Goal: Feedback & Contribution: Contribute content

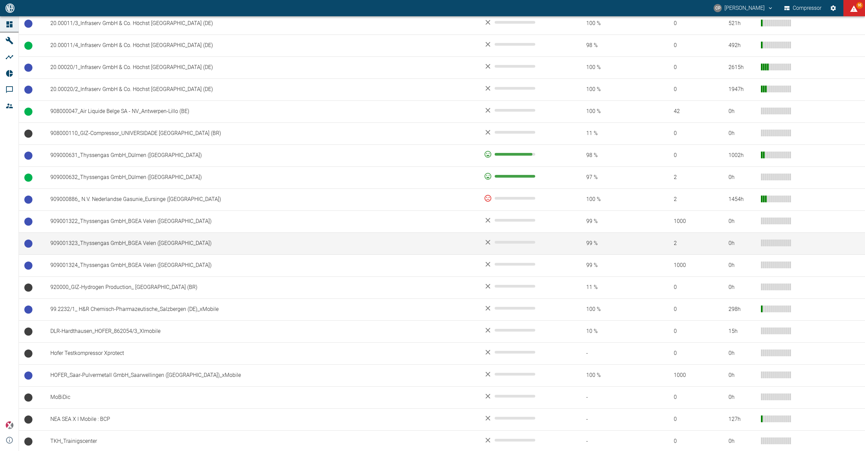
scroll to position [467, 0]
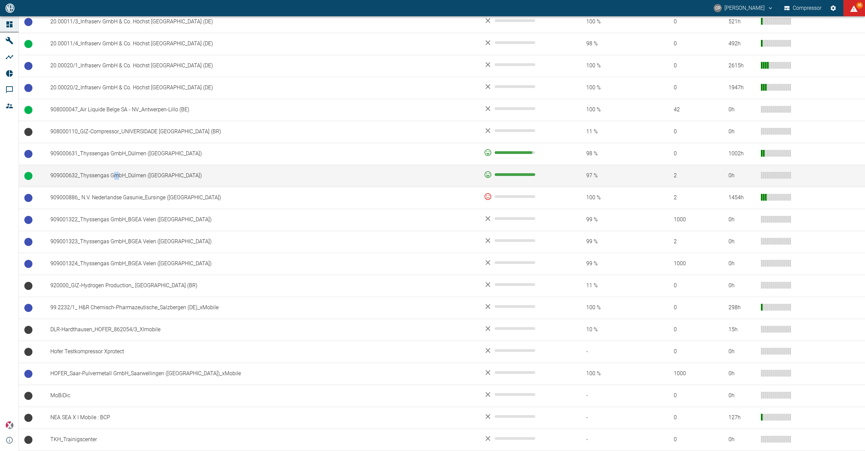
click at [115, 179] on td "909000632_Thyssengas GmbH_Dülmen (DE)" at bounding box center [262, 176] width 434 height 22
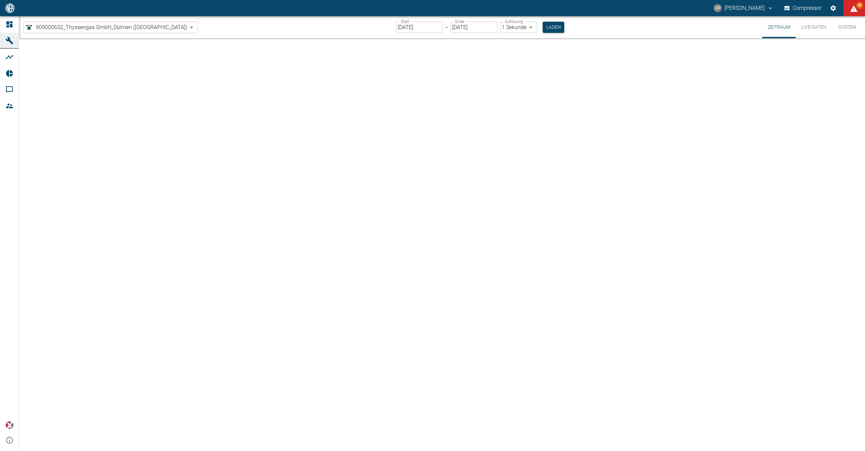
type input "2min"
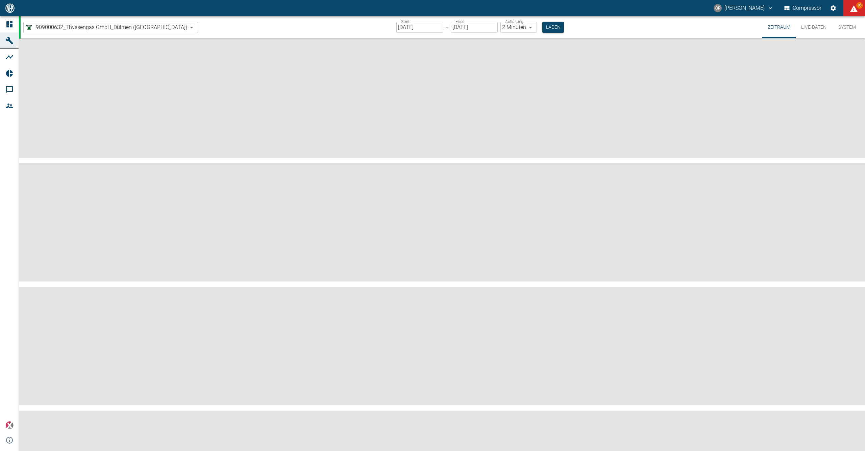
drag, startPoint x: 115, startPoint y: 179, endPoint x: 245, endPoint y: 34, distance: 194.4
click at [245, 35] on div "909000632_Thyssengas GmbH_Dülmen (DE) 0b3426b3-94af-4b8c-89c1-da57493c099a ​ St…" at bounding box center [443, 27] width 845 height 22
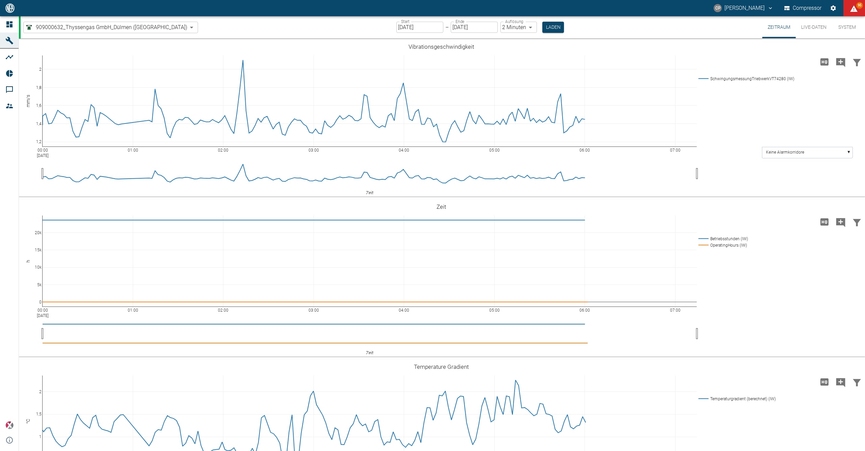
click at [413, 21] on div "Start 23.09.2025 Start – Ende 23.09.2025 Ende Auflösung 2 Minuten 2min Auflösun…" at bounding box center [481, 27] width 168 height 22
click at [411, 26] on input "[DATE]" at bounding box center [420, 27] width 47 height 11
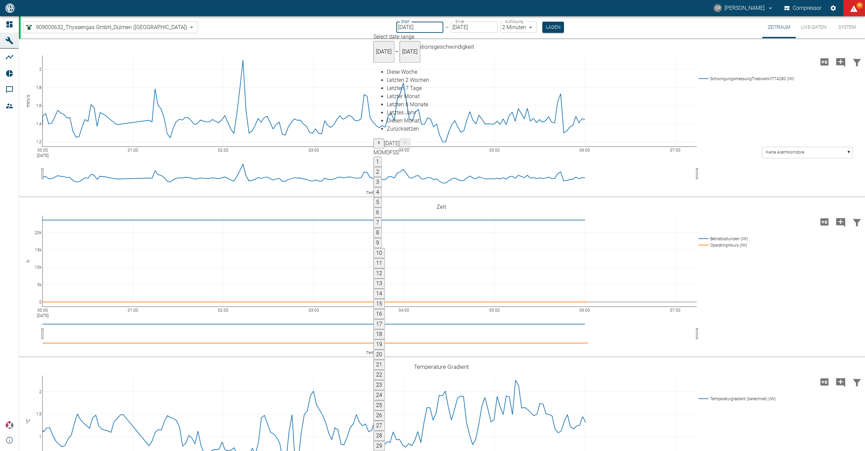
type input "15.09.2025"
click at [502, 29] on body "CP Christoph Palm Compressor 96 Dashboard Maschinen Analysen Reports Kommentare…" at bounding box center [432, 225] width 865 height 451
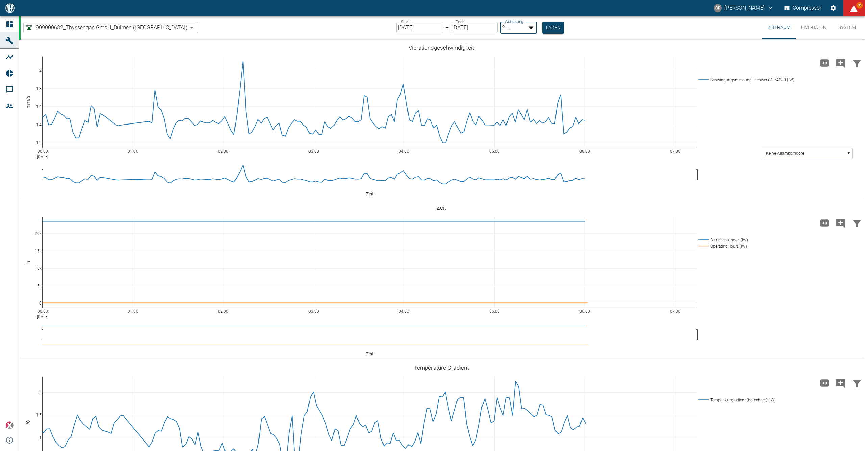
click at [529, 450] on div at bounding box center [432, 456] width 865 height 0
click at [543, 27] on button "Laden" at bounding box center [554, 27] width 22 height 11
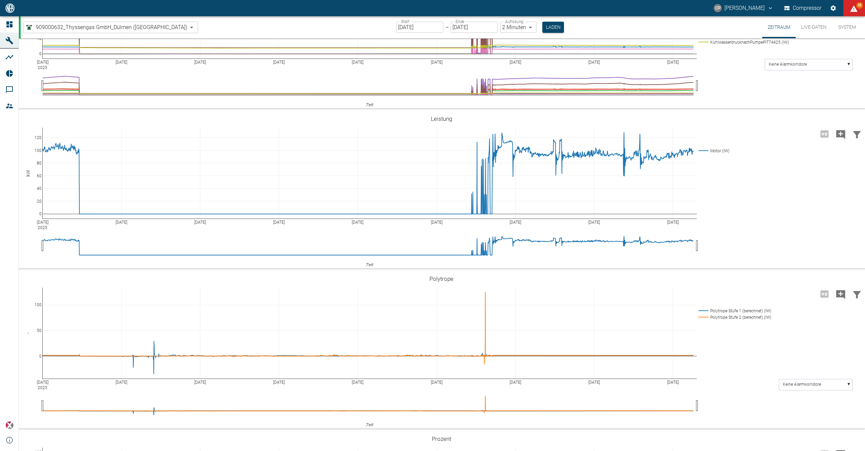
scroll to position [901, 0]
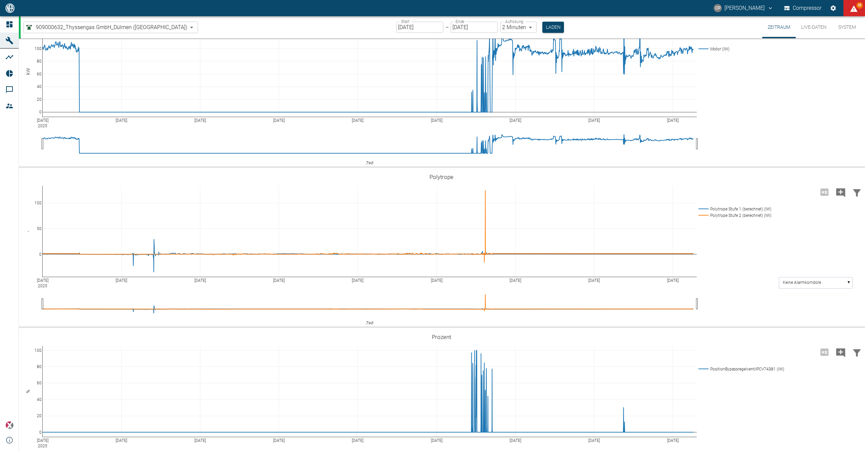
scroll to position [947, 0]
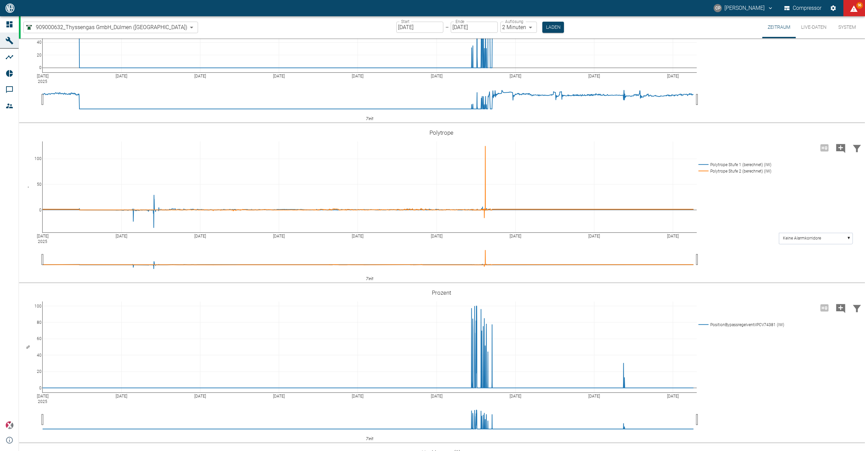
scroll to position [992, 0]
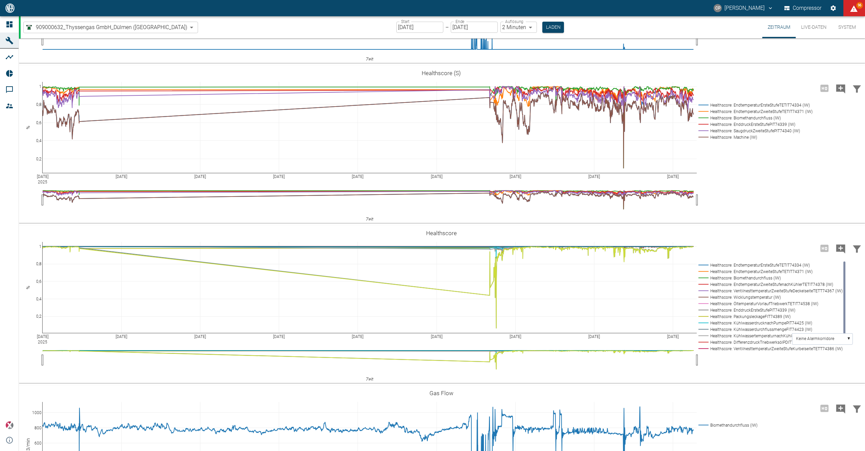
scroll to position [1397, 0]
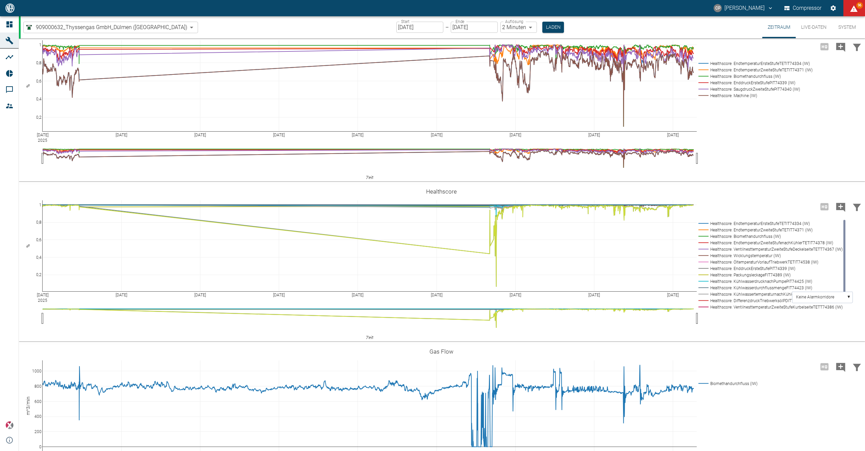
drag, startPoint x: 756, startPoint y: 165, endPoint x: 735, endPoint y: 142, distance: 31.1
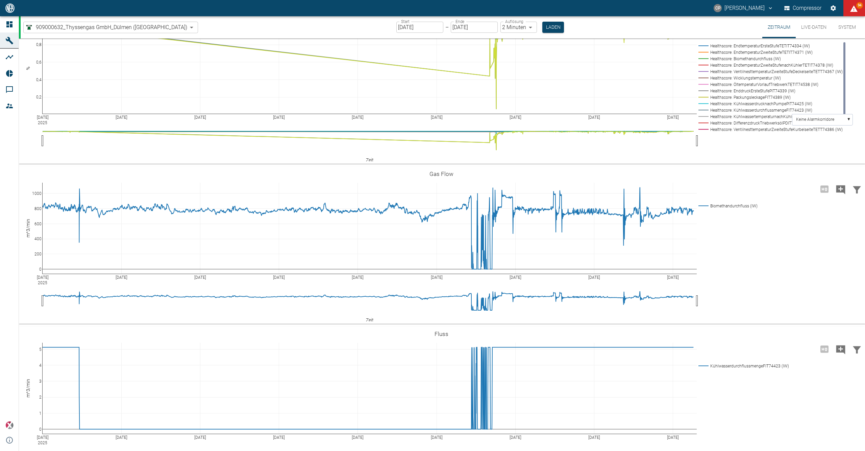
scroll to position [1577, 0]
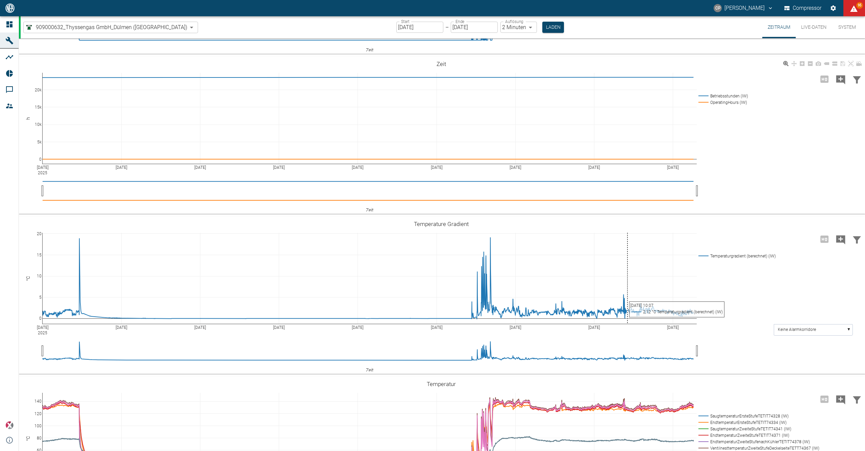
scroll to position [0, 0]
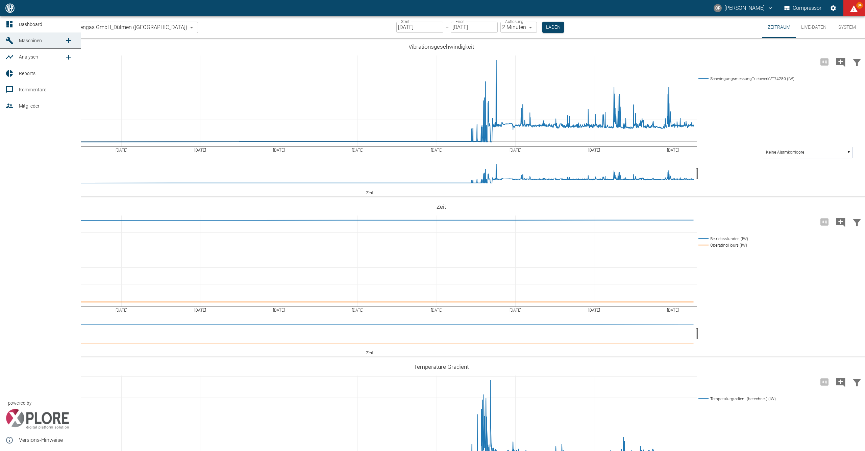
click at [15, 20] on div at bounding box center [10, 24] width 10 height 8
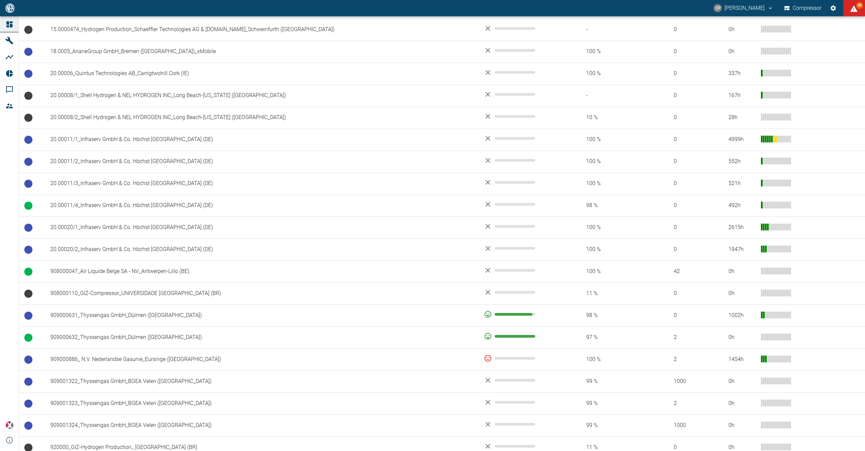
scroll to position [315, 0]
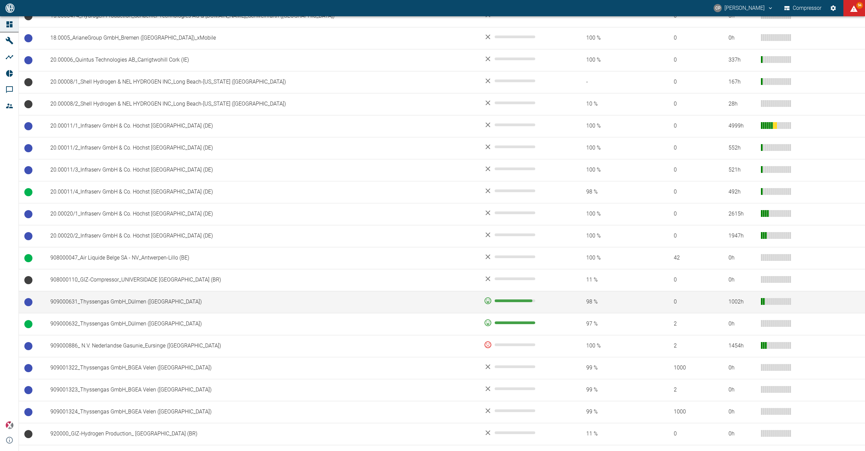
click at [147, 313] on td "909000631_Thyssengas GmbH_Dülmen (DE)" at bounding box center [262, 302] width 434 height 22
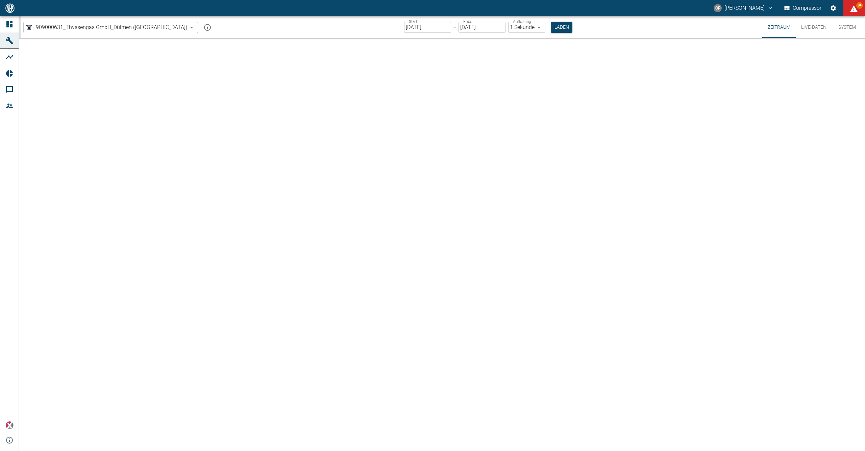
type input "2min"
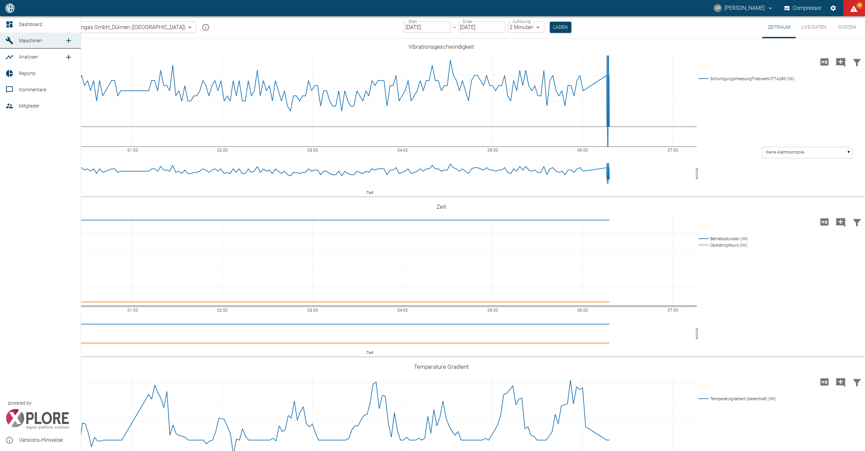
click at [9, 22] on icon at bounding box center [9, 24] width 6 height 6
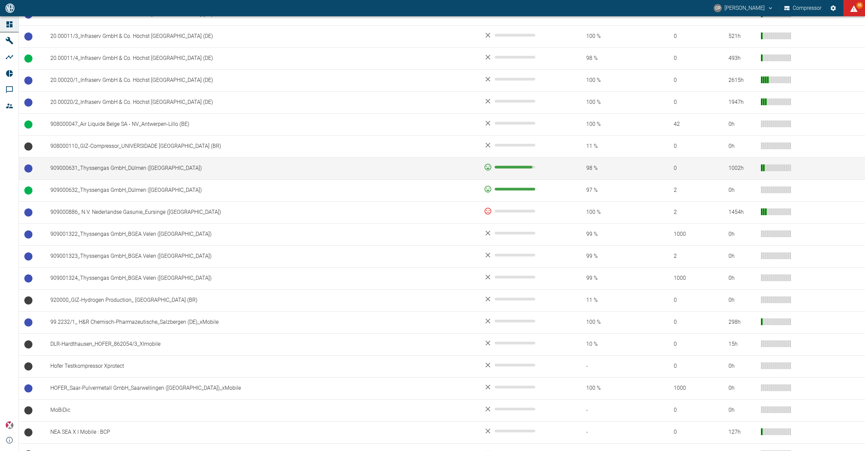
scroll to position [451, 0]
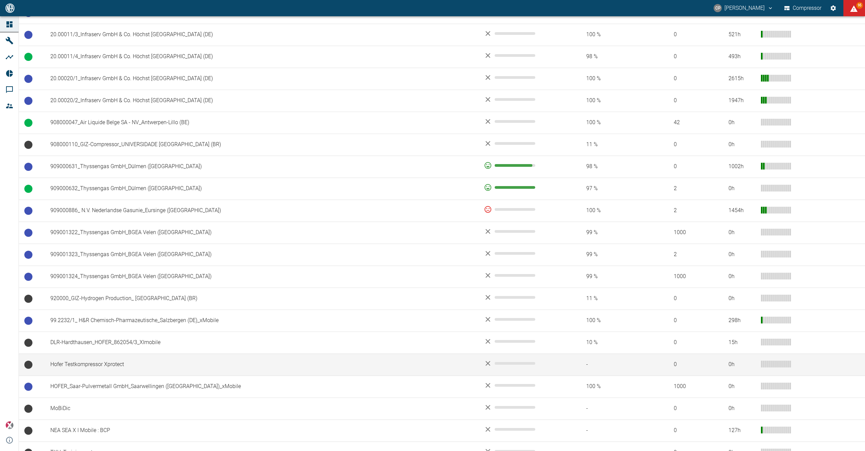
click at [165, 362] on td "Hofer Testkompressor Xprotect" at bounding box center [262, 364] width 434 height 22
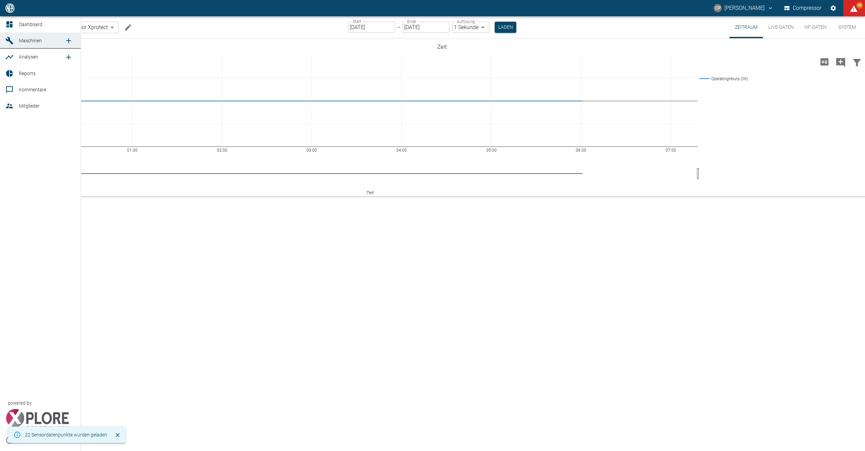
click at [12, 25] on icon at bounding box center [9, 24] width 6 height 6
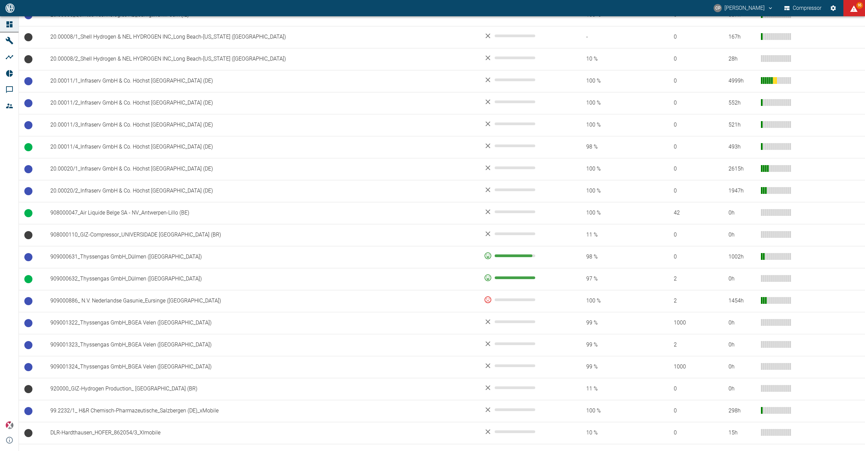
scroll to position [467, 0]
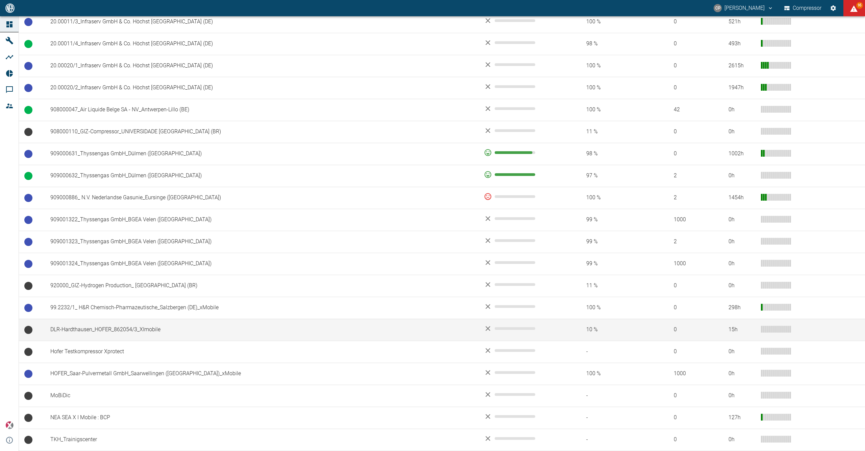
drag, startPoint x: 110, startPoint y: 327, endPoint x: 95, endPoint y: 328, distance: 14.9
click at [95, 328] on td "DLR-Hardthausen_HOFER_862054/3_XImobile" at bounding box center [262, 329] width 434 height 22
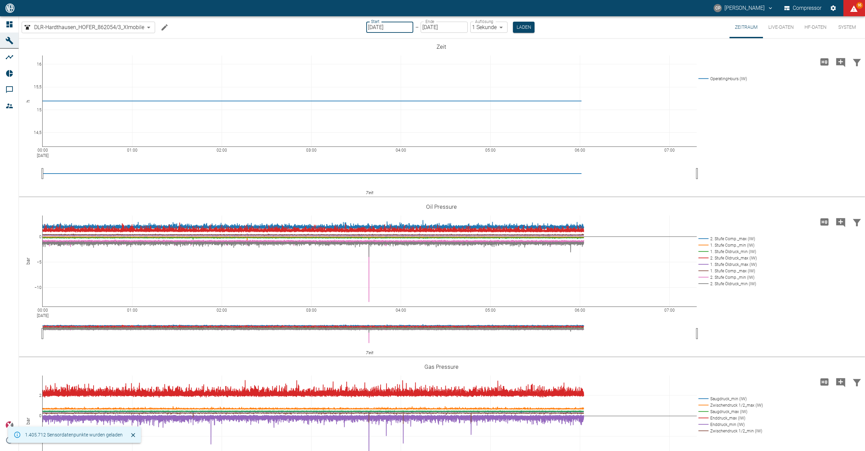
click at [397, 28] on input "[DATE]" at bounding box center [389, 27] width 47 height 11
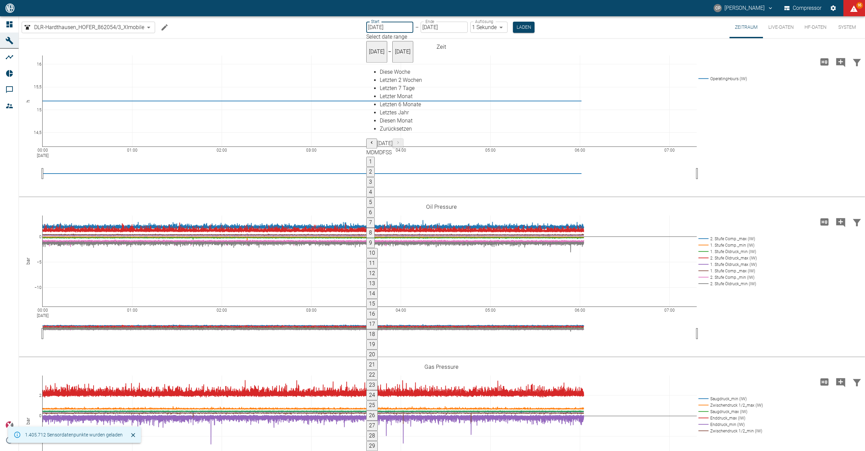
type input "22.09.2025"
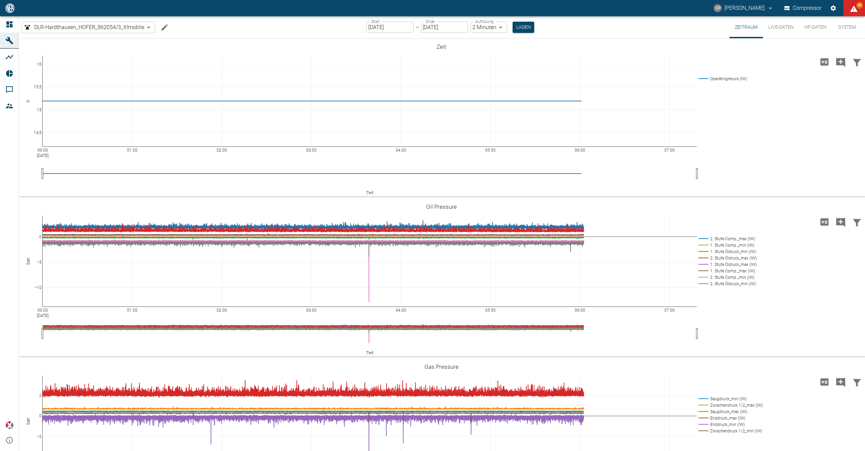
click at [490, 31] on body "CP Christoph Palm Compressor 95 Dashboard Maschinen Analysen Reports Kommentare…" at bounding box center [432, 225] width 865 height 451
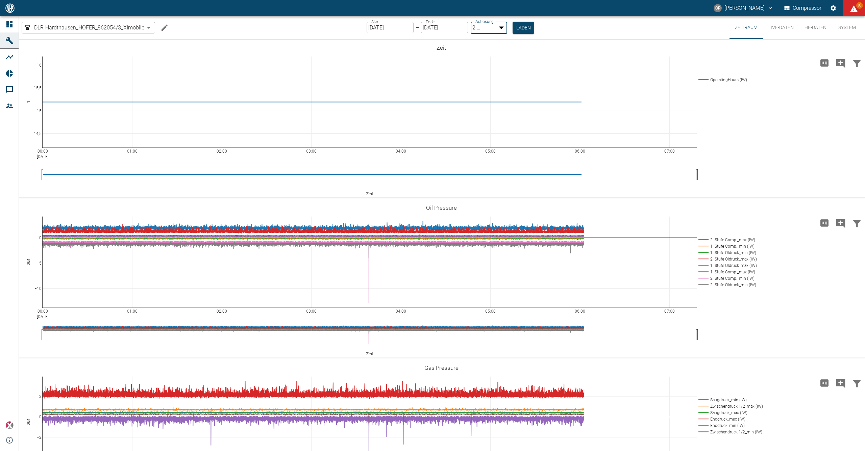
click at [495, 450] on li "1 Sekunde" at bounding box center [440, 460] width 852 height 8
type input "1sec"
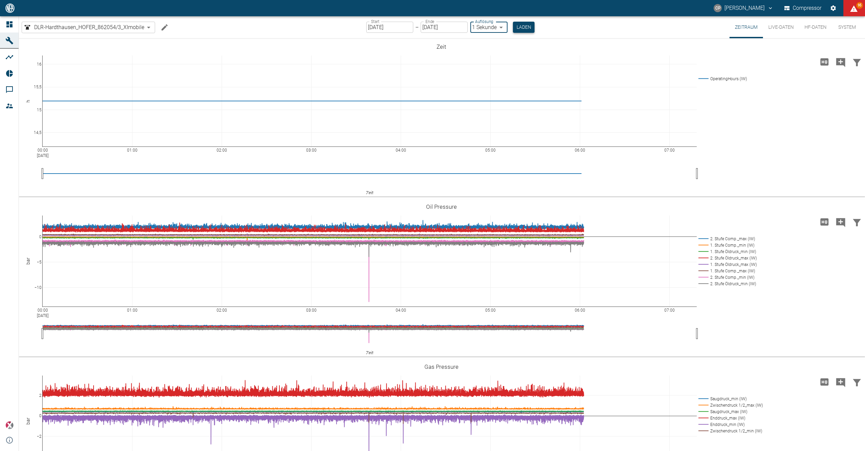
click at [528, 23] on button "Laden" at bounding box center [524, 27] width 22 height 11
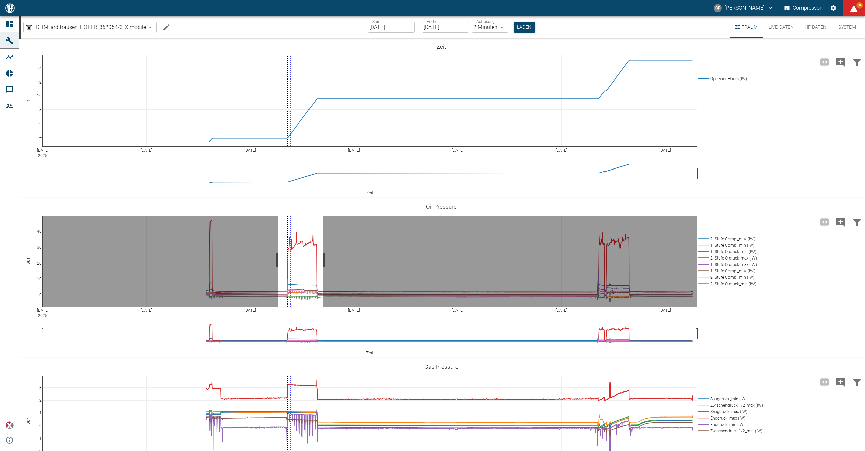
drag, startPoint x: 278, startPoint y: 260, endPoint x: 324, endPoint y: 260, distance: 45.6
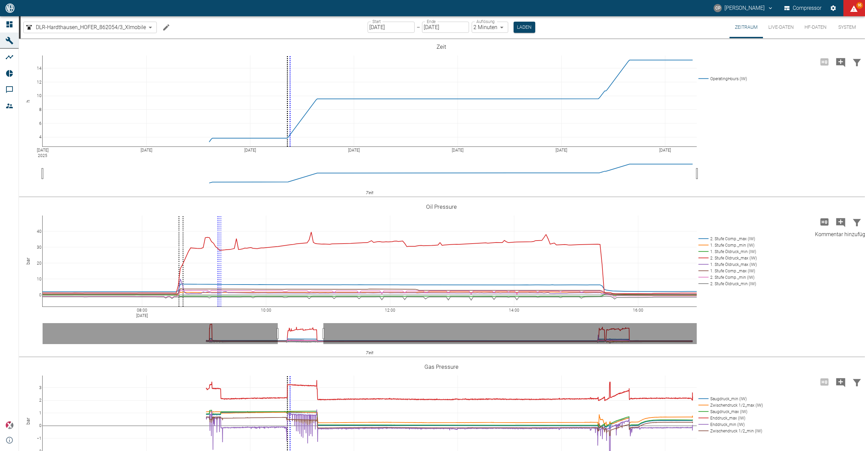
click at [841, 222] on icon "Kommentar hinzufügen" at bounding box center [841, 222] width 9 height 9
click at [796, 221] on button "Weiter" at bounding box center [806, 221] width 20 height 10
type textarea "Gesamt - Einlaufzeit der Kolbenringe der 2. Stufe: 6 Stunden 50 Min"
drag, startPoint x: 503, startPoint y: 281, endPoint x: 451, endPoint y: 272, distance: 53.2
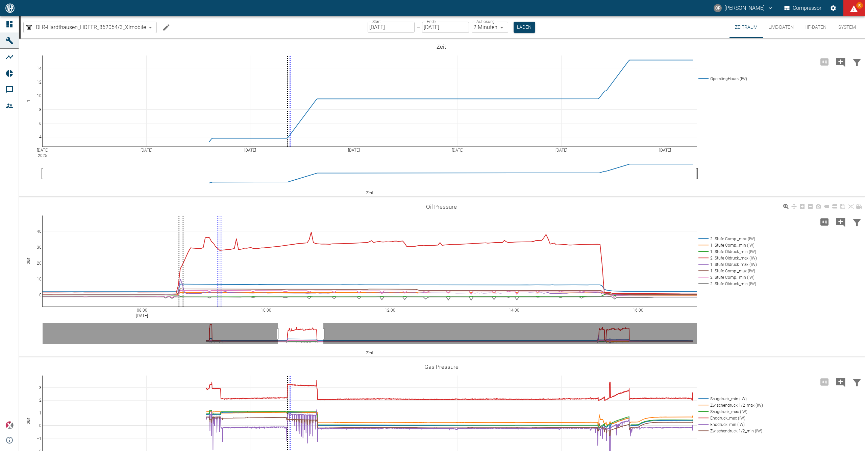
click at [615, 323] on tspan "Kommentar von Christoph Palm am 19/09/2025 15:25 mit -1.215" at bounding box center [633, 321] width 112 height 5
type textarea "Gesamt - Einlaufzeit der Kolbenringe der 2. Stufe: 8 Stunden 20 Min"
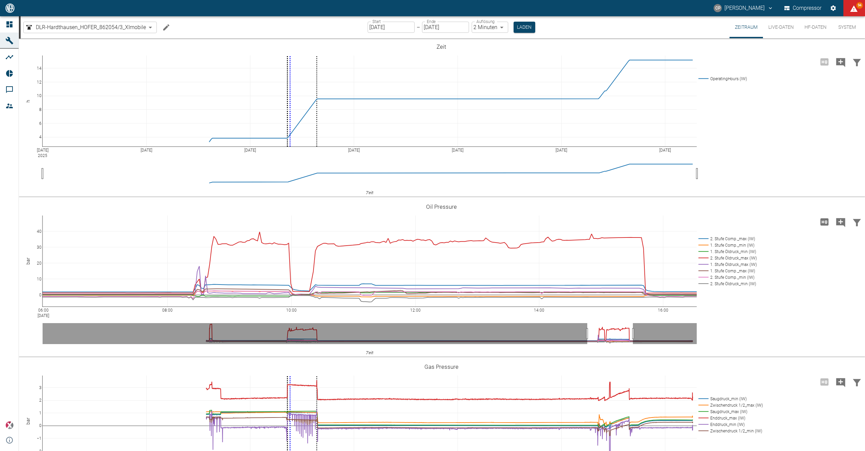
drag, startPoint x: 316, startPoint y: 336, endPoint x: 625, endPoint y: 362, distance: 310.8
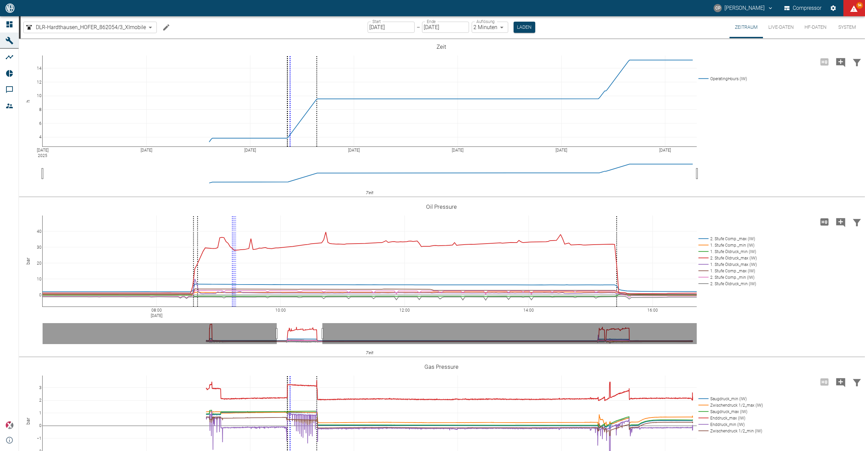
drag, startPoint x: 607, startPoint y: 338, endPoint x: 296, endPoint y: 337, distance: 310.7
click at [615, 323] on tspan "Kommentar von Christoph Palm am 19/09/2025 15:25 mit -1.215" at bounding box center [648, 321] width 112 height 5
drag, startPoint x: 344, startPoint y: 222, endPoint x: 504, endPoint y: 222, distance: 159.6
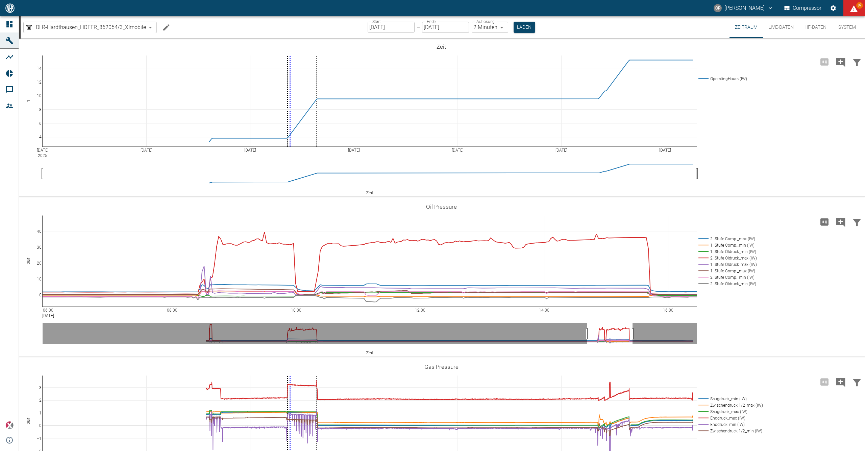
drag, startPoint x: 301, startPoint y: 329, endPoint x: 612, endPoint y: 331, distance: 310.7
click at [837, 221] on icon "Kommentar hinzufügen" at bounding box center [841, 222] width 9 height 9
click at [799, 223] on button "Weiter" at bounding box center [806, 221] width 20 height 10
paste textarea "Gesamt - Einlaufzeit der Kolbenringe der 2. Stufe: 8 Stunden 20 Min"
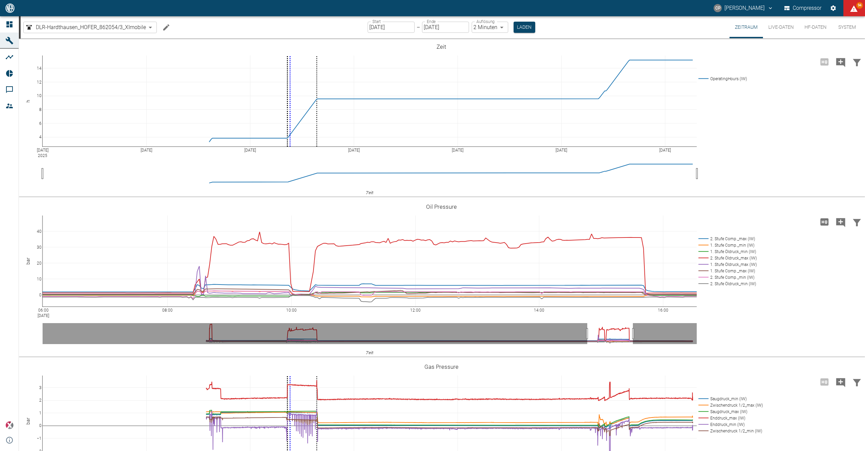
type textarea "Gesamt - Einlaufzeit der Kolbenringe der 2. Stufe: 8 Stunden 20 Min"
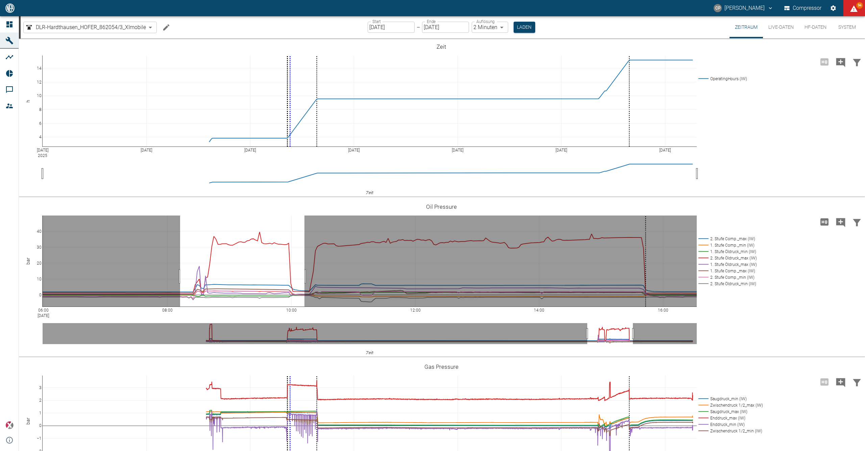
drag, startPoint x: 180, startPoint y: 276, endPoint x: 305, endPoint y: 272, distance: 124.5
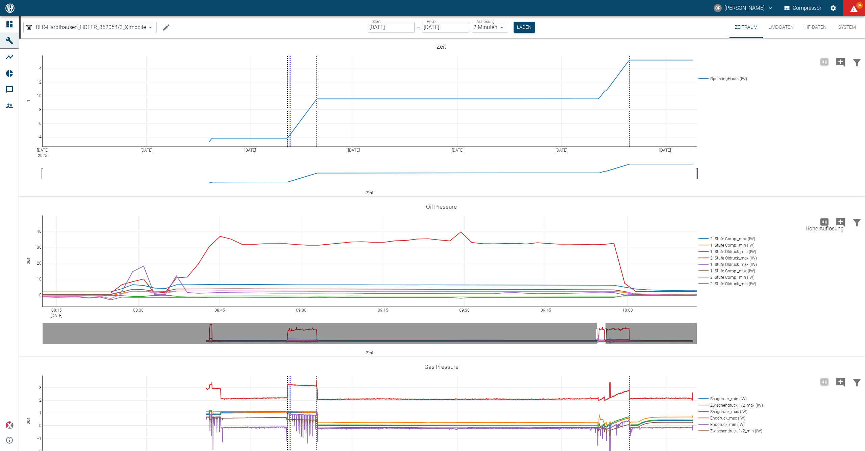
click at [828, 222] on icon "Hohe Auflösung" at bounding box center [824, 221] width 11 height 11
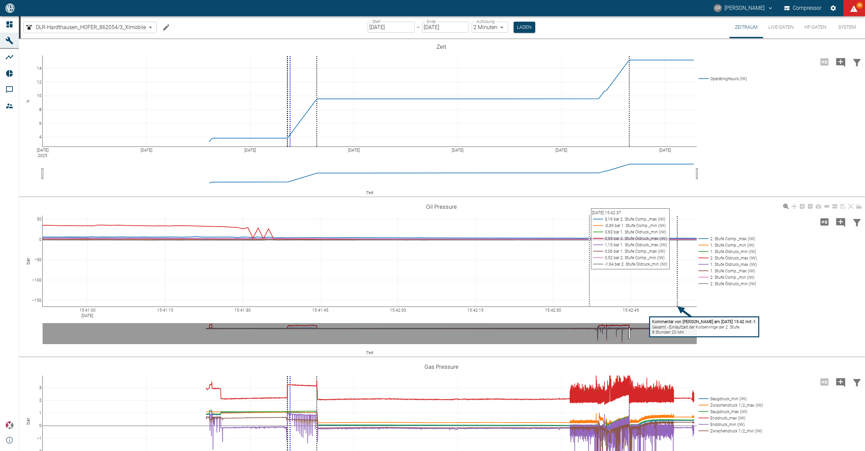
scroll to position [45, 0]
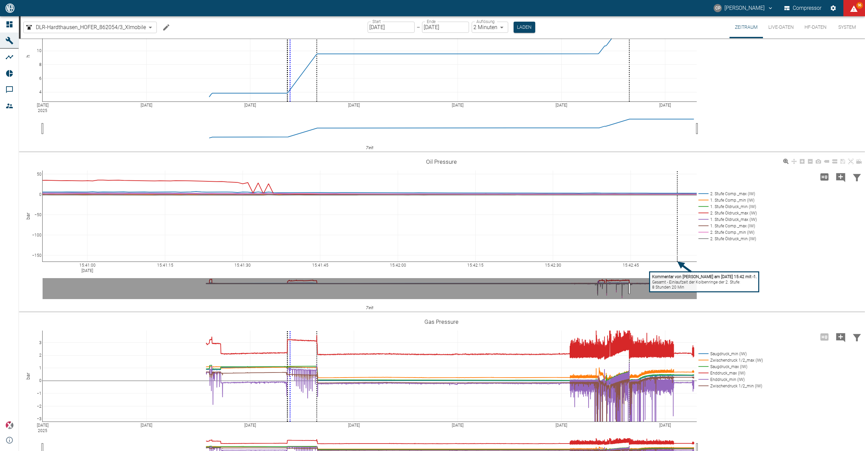
click at [693, 275] on tspan "Kommentar von [PERSON_NAME] am [DATE] 15:42 mit -1.466" at bounding box center [708, 276] width 112 height 5
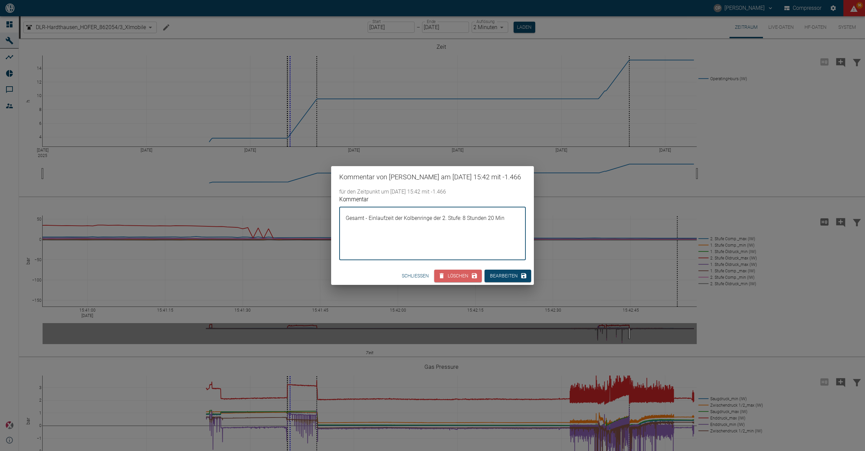
scroll to position [45, 0]
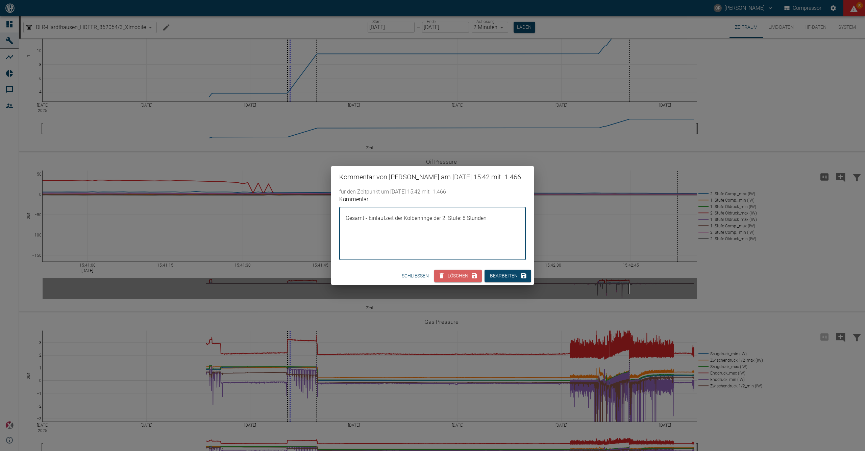
click at [465, 222] on textarea "Gesamt - Einlaufzeit der Kolbenringe der 2. Stufe: 8 Stunden" at bounding box center [432, 233] width 177 height 42
click at [473, 242] on textarea "Gesamt - Einlaufzeit der Kolbenringe der 2. Stufe: 15 Stunden 10 min" at bounding box center [432, 233] width 177 height 42
type textarea "Gesamt - Einlaufzeit der Kolbenringe der 2. Stufe: 15 Stunden 10 min"
click at [507, 281] on button "Bearbeiten" at bounding box center [508, 275] width 47 height 13
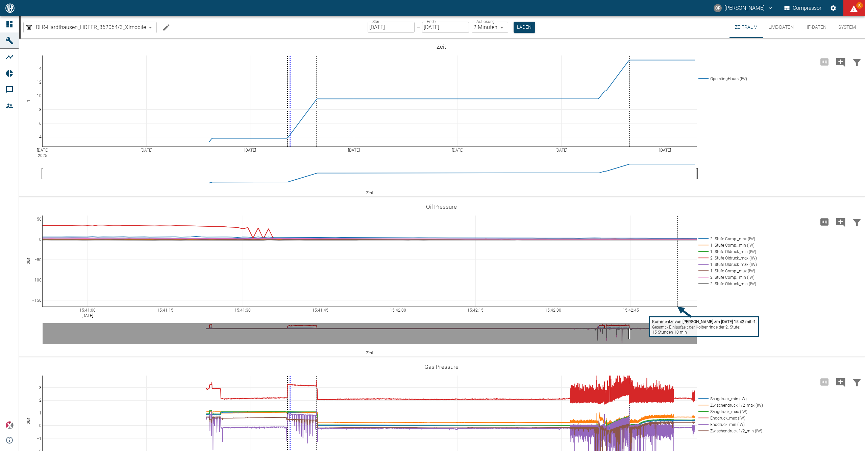
scroll to position [45, 0]
